Goal: Task Accomplishment & Management: Manage account settings

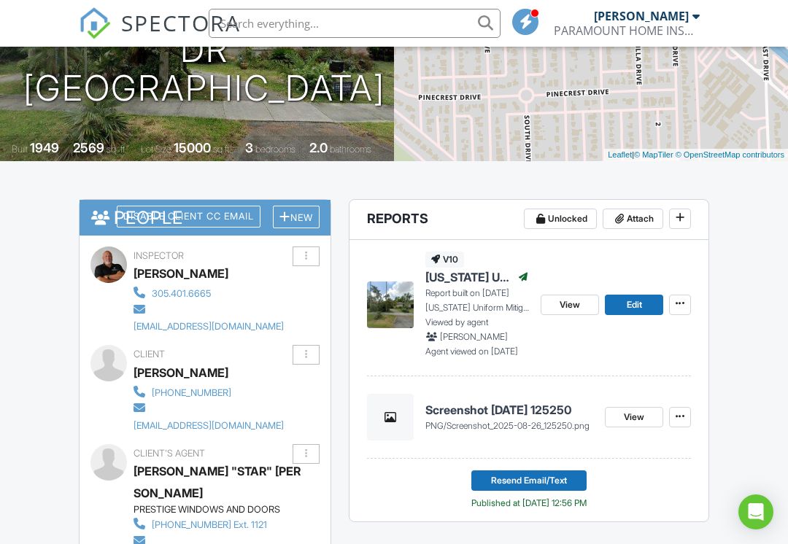
scroll to position [258, 0]
click at [639, 215] on span "Attach" at bounding box center [640, 219] width 27 height 15
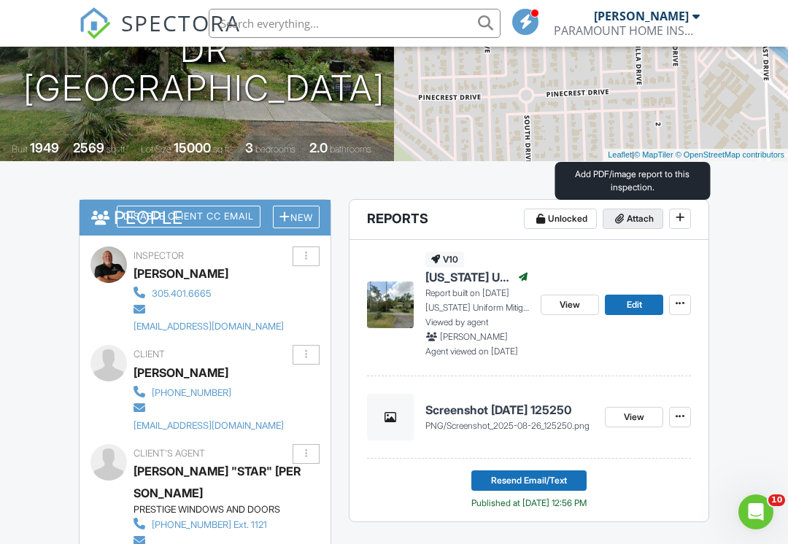
scroll to position [0, 0]
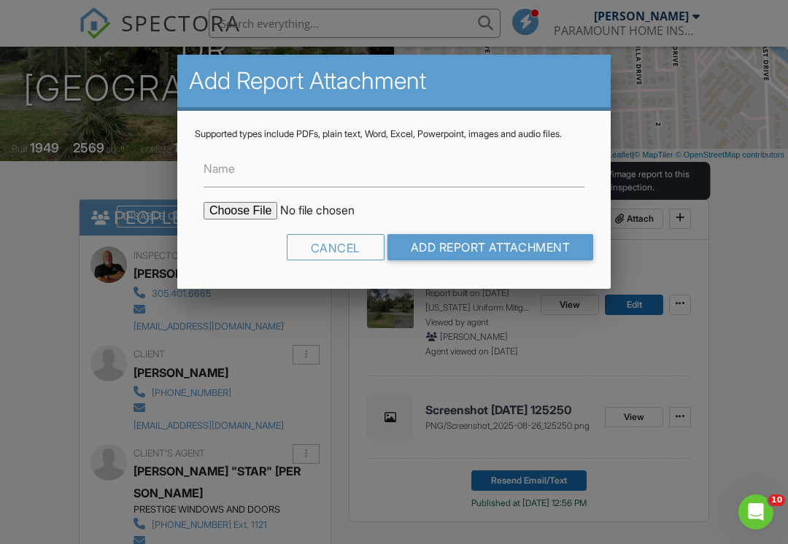
click at [237, 220] on input "file" at bounding box center [328, 211] width 248 height 18
type input "C:\fakepath\DDA02DE6-A246-4334-A8C6-2E8A7F10D461.jpeg"
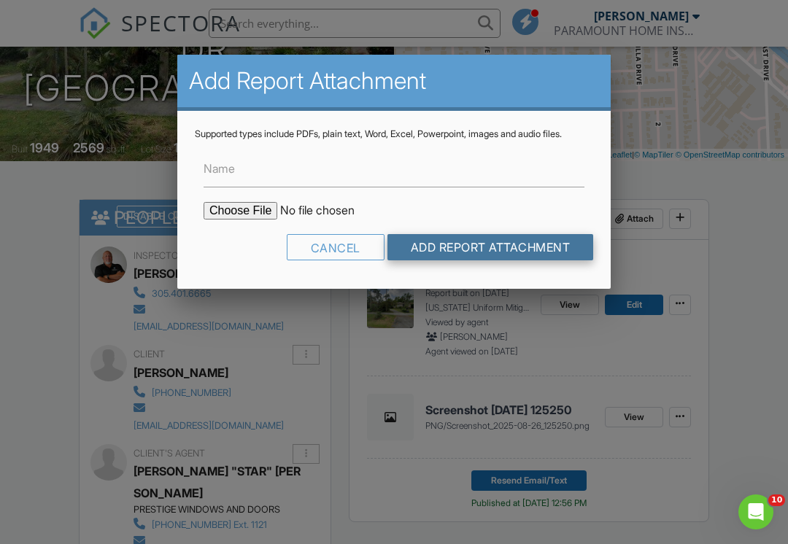
click at [489, 255] on input "Add Report Attachment" at bounding box center [491, 247] width 207 height 26
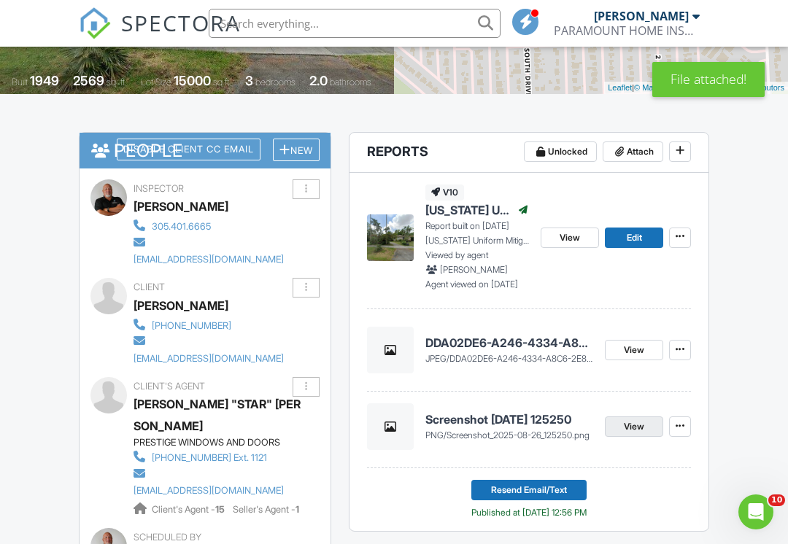
click at [633, 424] on span "View" at bounding box center [634, 427] width 20 height 15
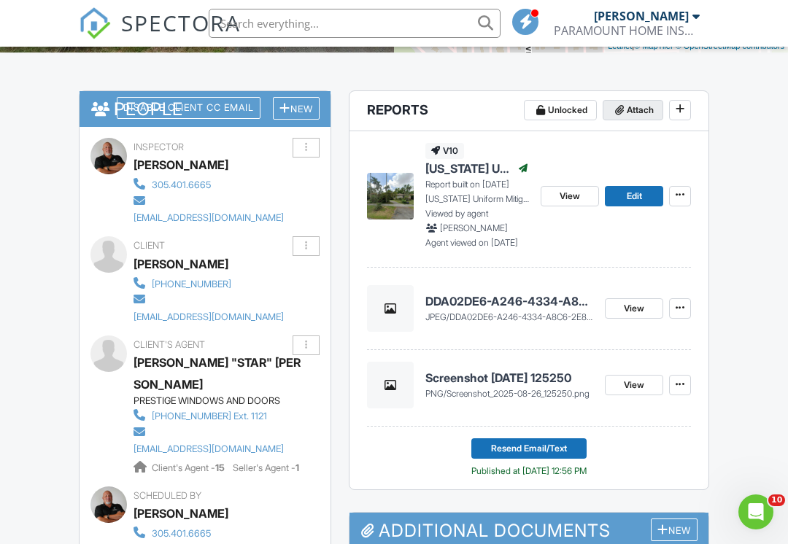
click at [635, 104] on span "Attach" at bounding box center [640, 110] width 27 height 15
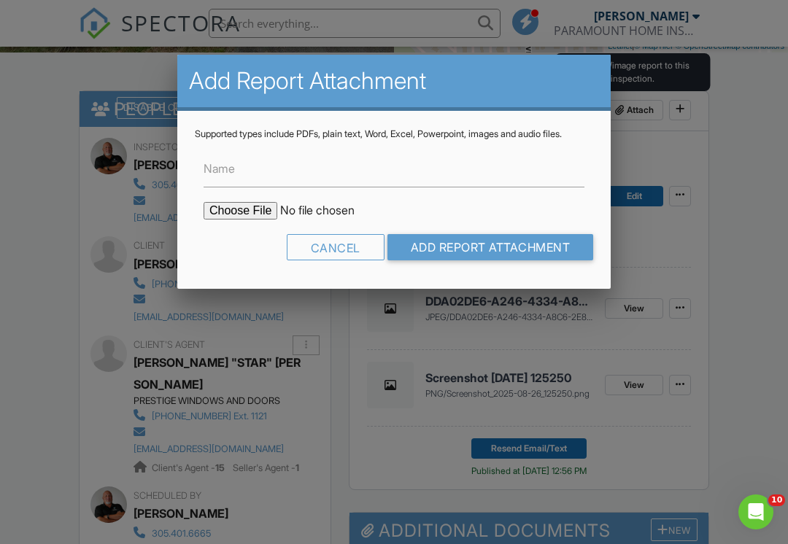
click at [223, 220] on input "file" at bounding box center [328, 211] width 248 height 18
type input "C:\fakepath\032A168C-0D08-42EC-99E0-DAC14848A7A9.jpeg"
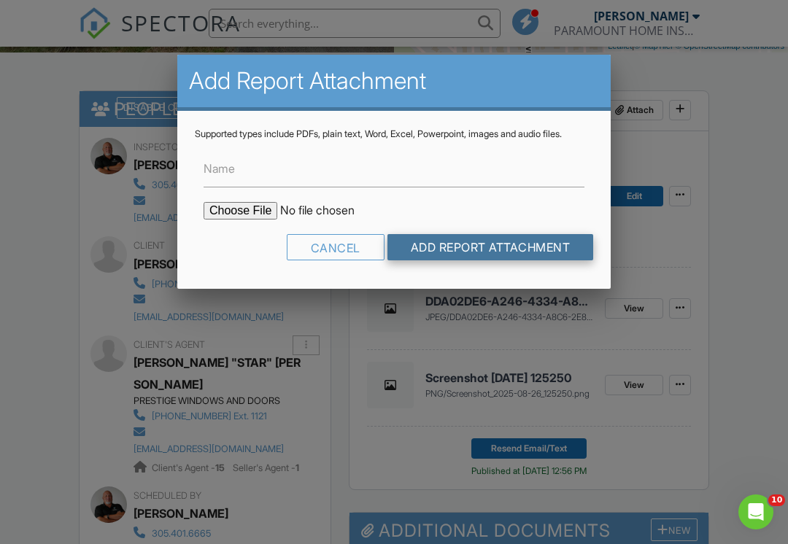
click at [506, 253] on input "Add Report Attachment" at bounding box center [491, 247] width 207 height 26
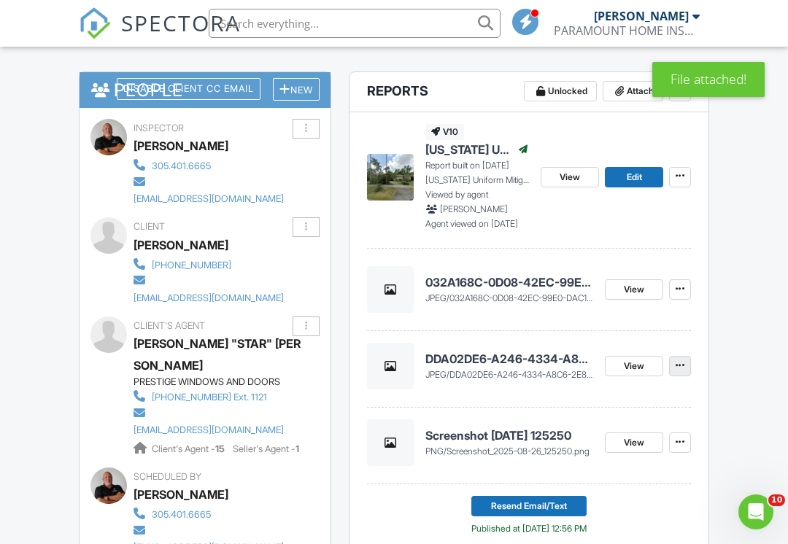
click at [683, 362] on icon at bounding box center [680, 365] width 9 height 15
click at [601, 397] on label "Delete" at bounding box center [607, 402] width 150 height 34
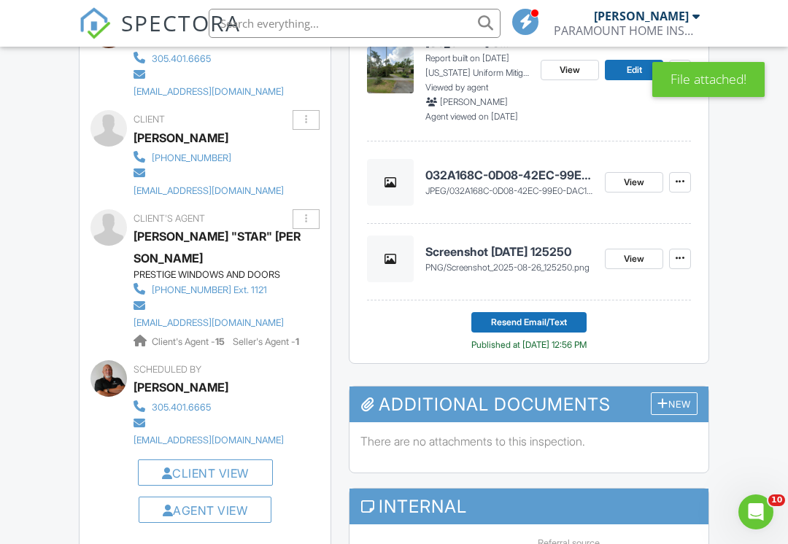
scroll to position [468, 0]
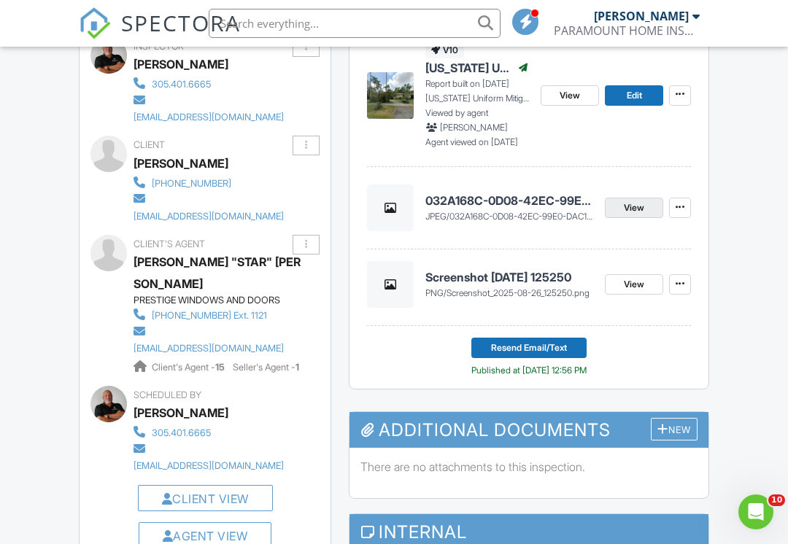
click at [636, 207] on span "View" at bounding box center [634, 208] width 20 height 15
